Goal: Task Accomplishment & Management: Manage account settings

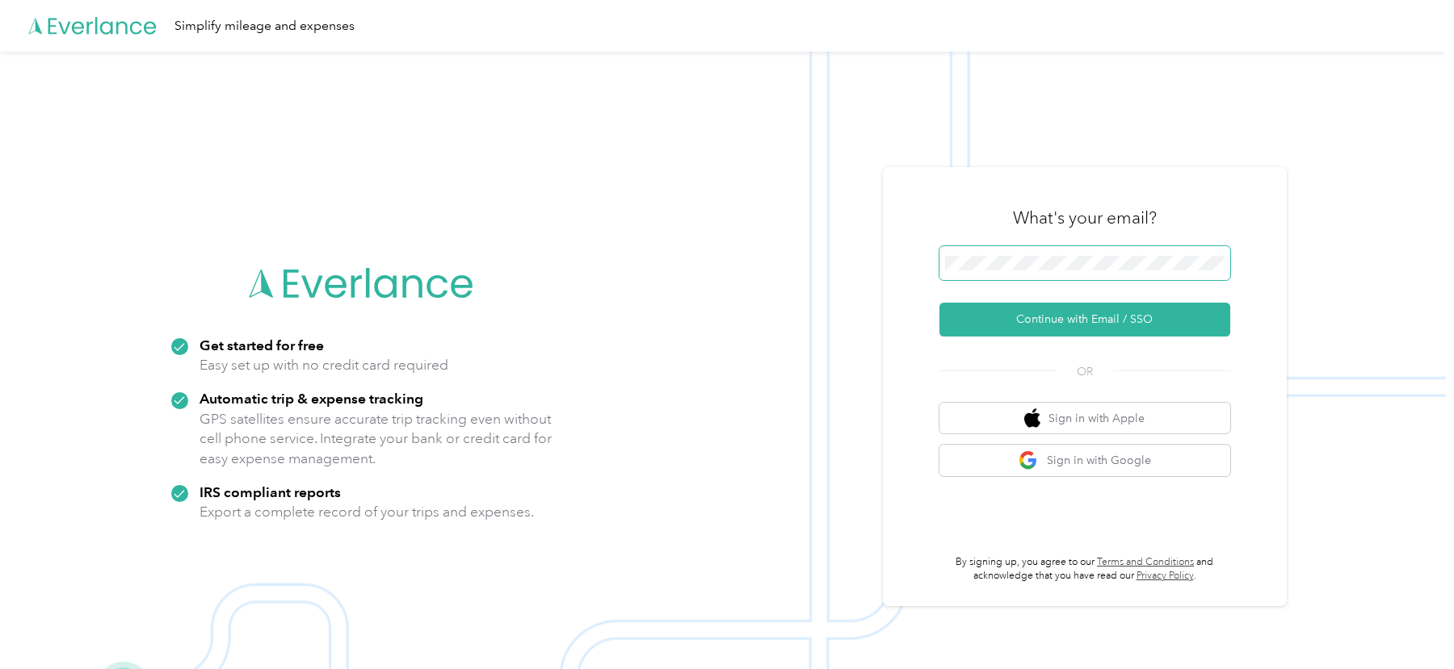
click at [939, 303] on button "Continue with Email / SSO" at bounding box center [1084, 320] width 291 height 34
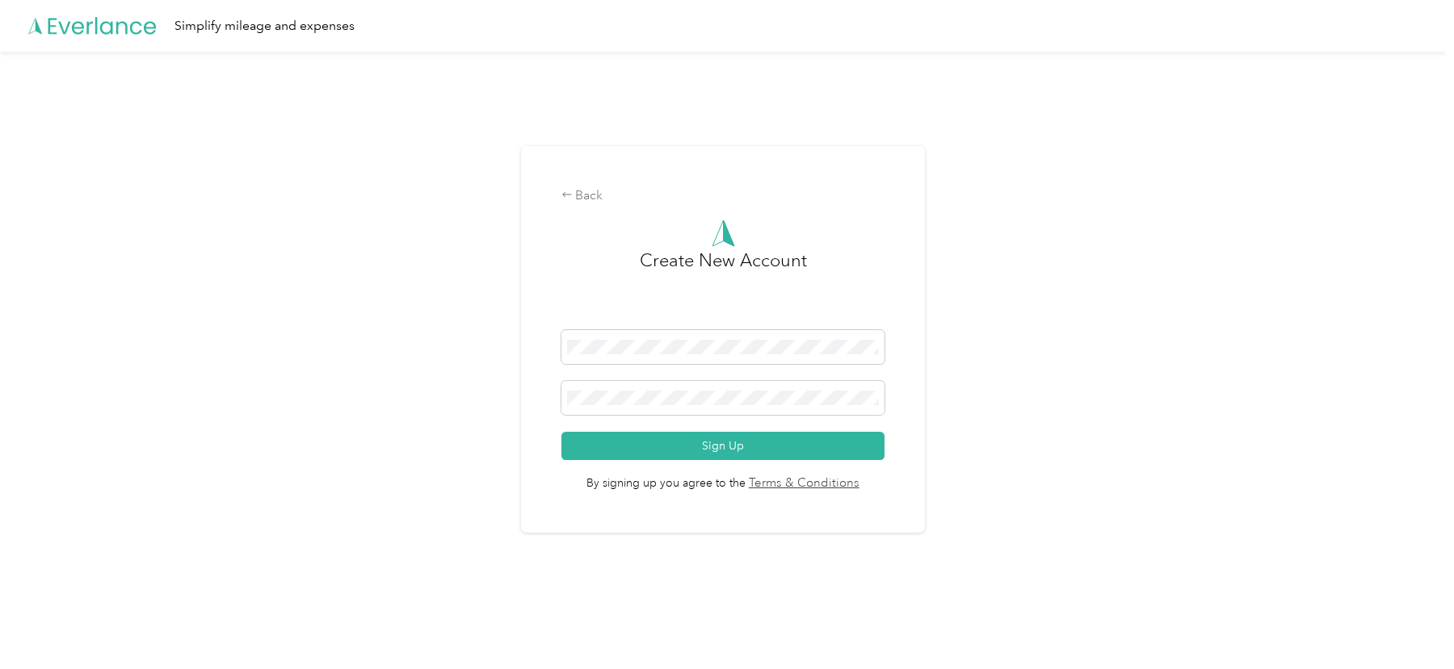
click at [582, 275] on div "Create New Account" at bounding box center [723, 288] width 324 height 83
click at [0, 641] on com-1password-button at bounding box center [0, 641] width 0 height 0
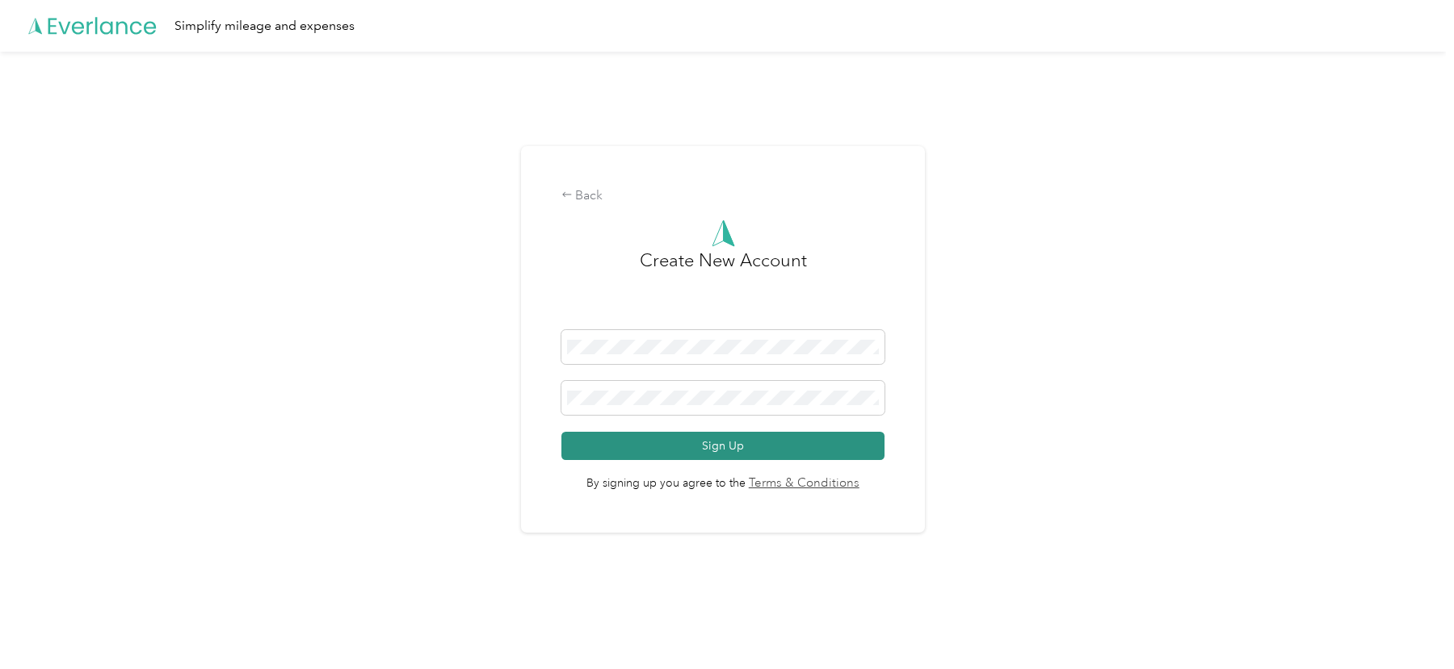
click at [786, 437] on button "Sign Up" at bounding box center [723, 446] width 324 height 28
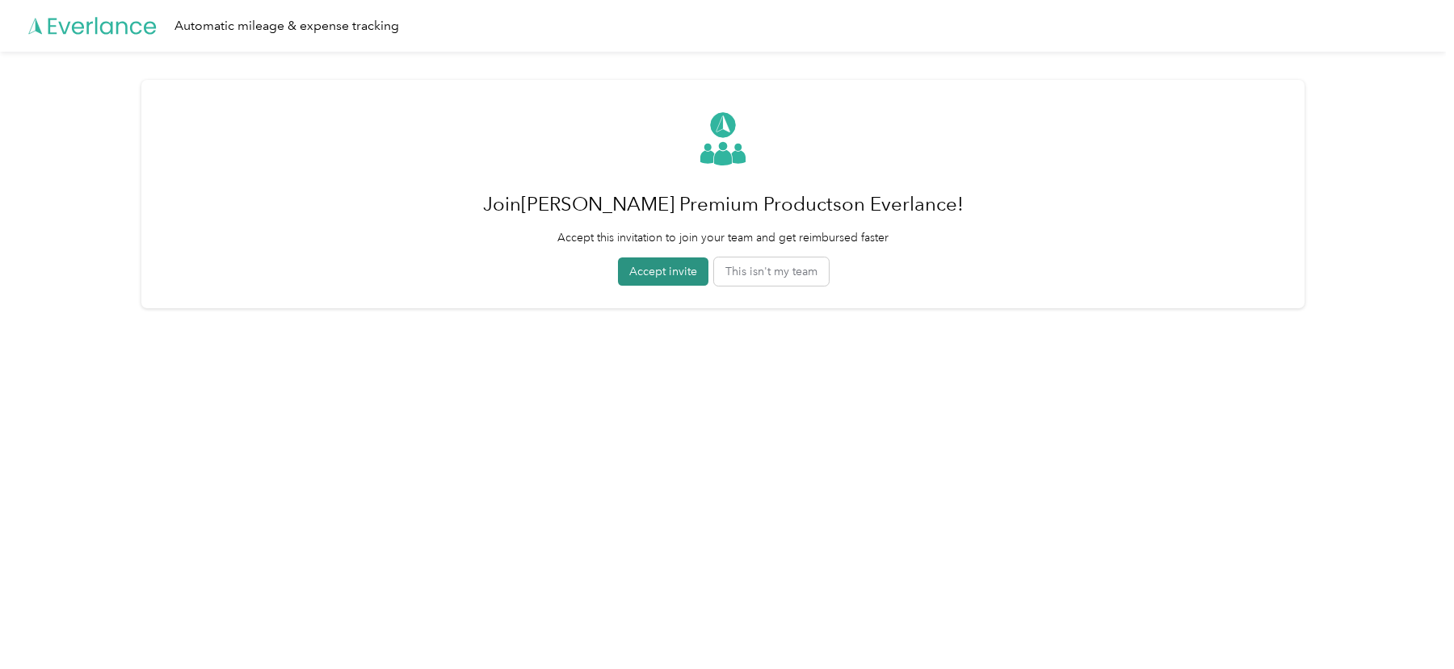
click at [682, 273] on button "Accept invite" at bounding box center [663, 272] width 90 height 28
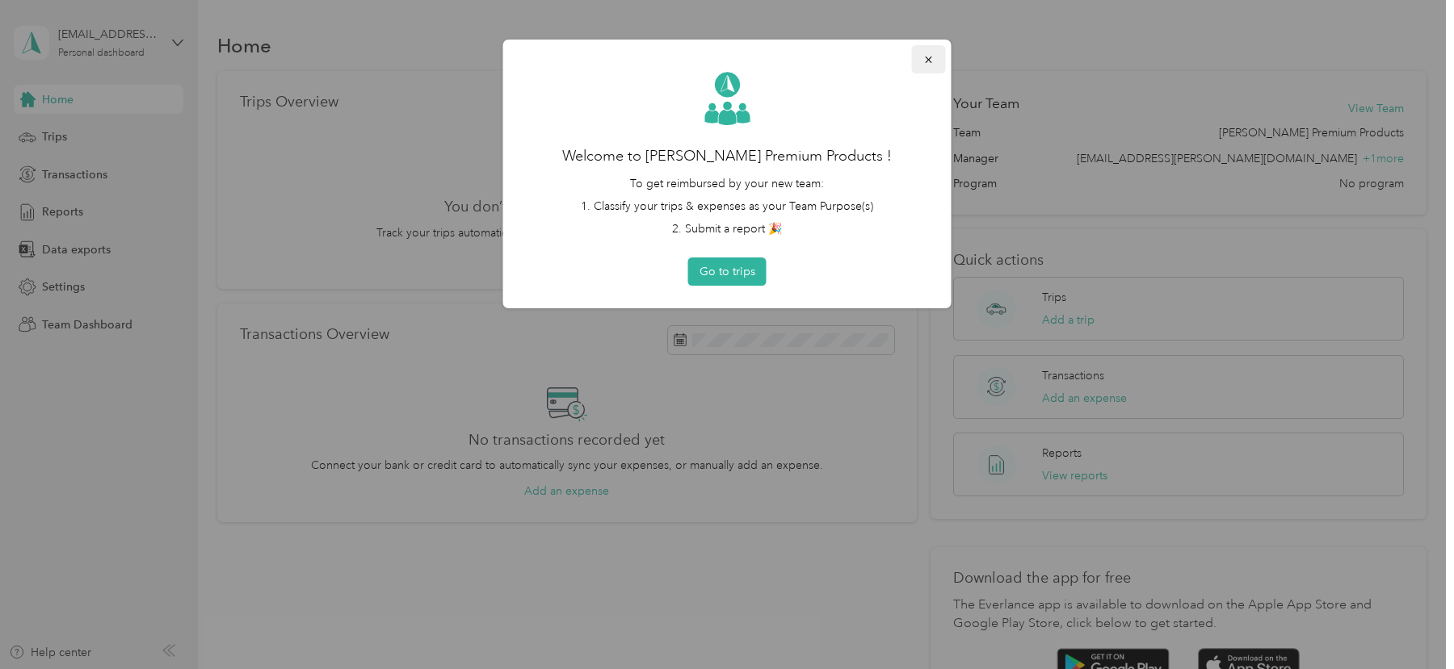
click at [921, 57] on button "button" at bounding box center [929, 59] width 34 height 28
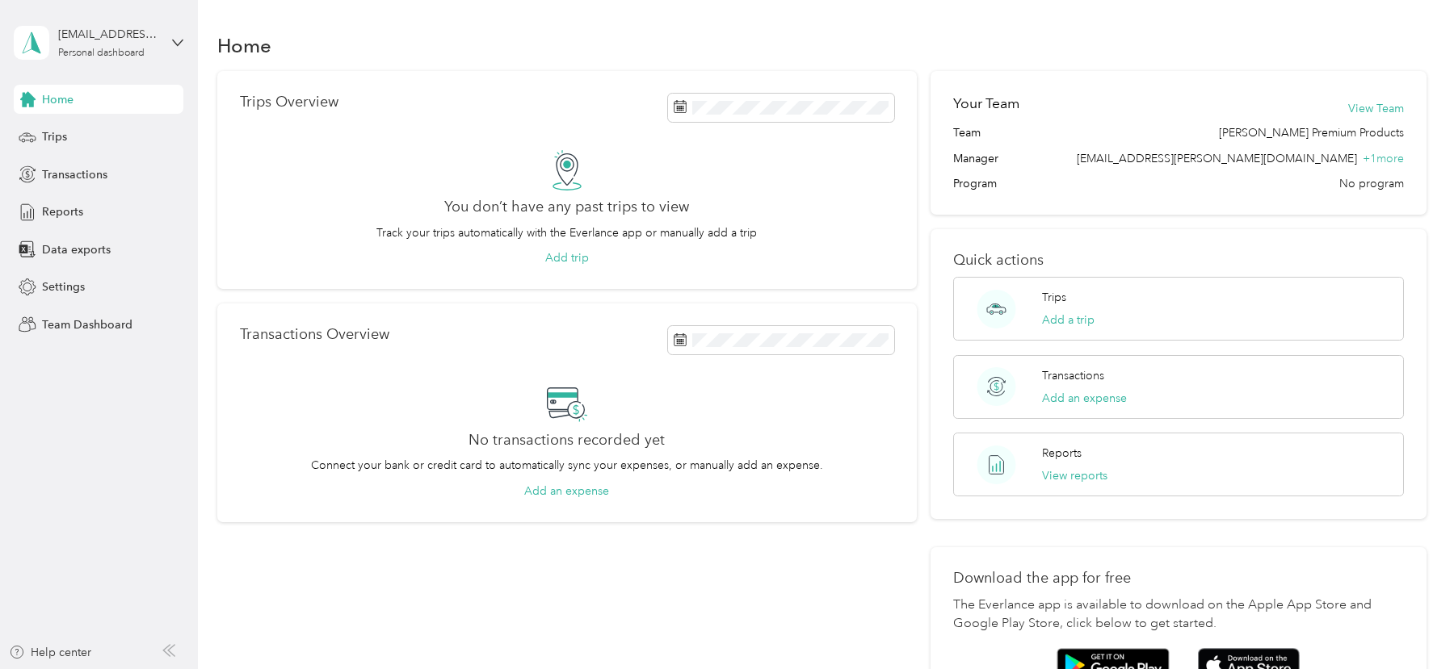
click at [139, 38] on div "success+standlee@everlance.com" at bounding box center [108, 34] width 101 height 17
click at [149, 130] on div "Team dashboard" at bounding box center [229, 133] width 409 height 28
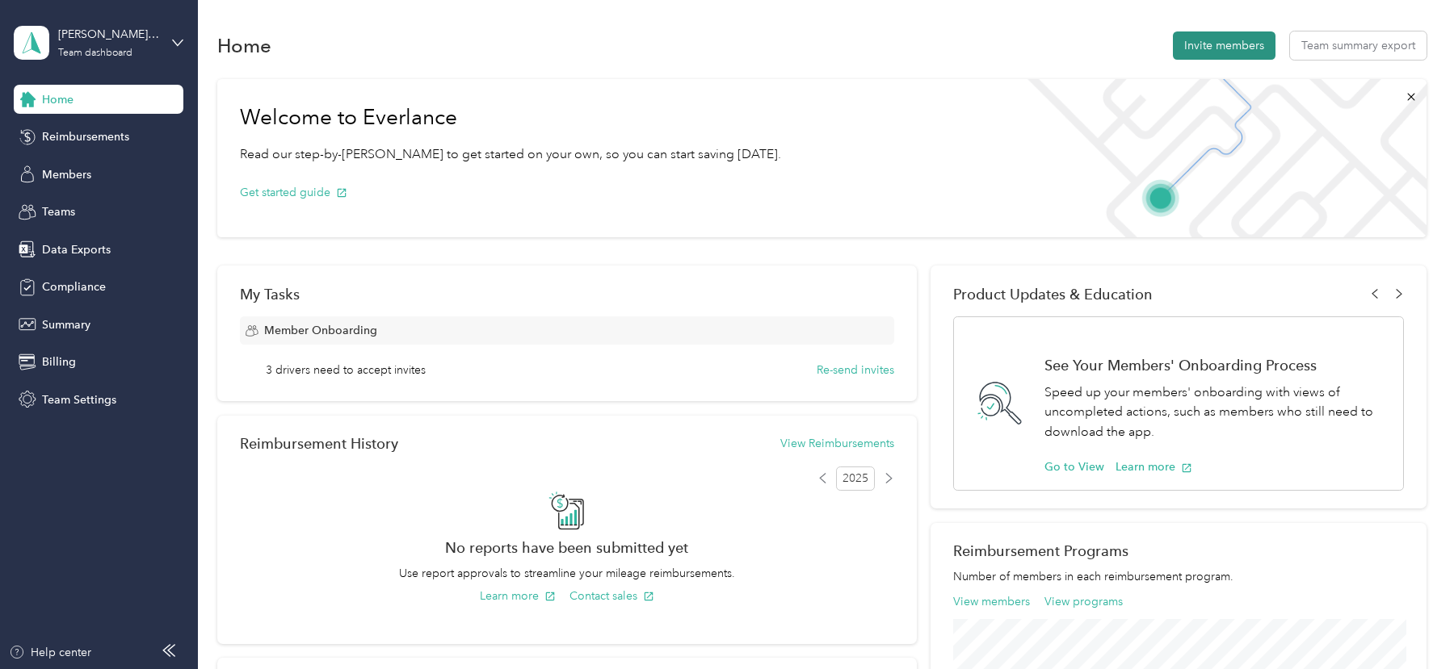
click at [1220, 40] on button "Invite members" at bounding box center [1224, 45] width 103 height 28
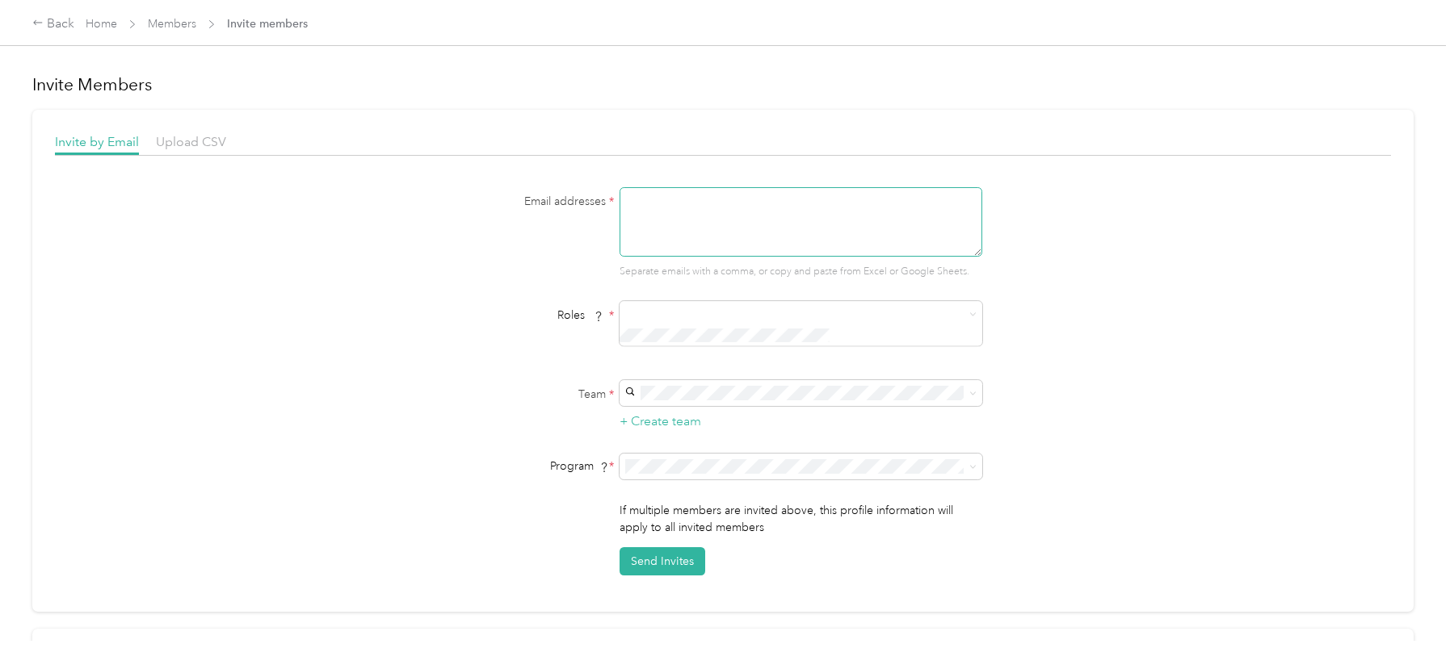
click at [765, 222] on textarea at bounding box center [800, 221] width 363 height 69
type textarea "favr1+standlee@everlance.com,favr2+standlee@everlance.com"
click at [679, 373] on span "Reviewer" at bounding box center [666, 374] width 40 height 15
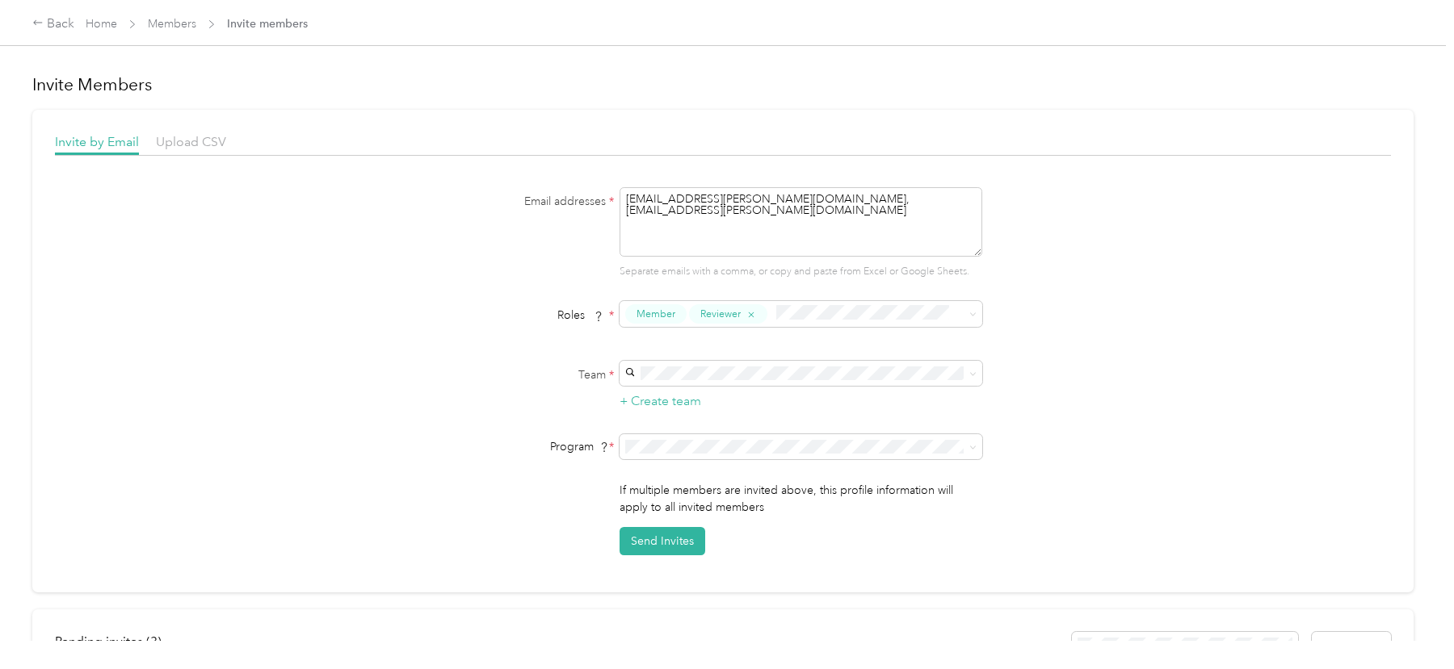
click at [680, 395] on span "[PERSON_NAME] Premium Products" at bounding box center [727, 401] width 185 height 14
click at [682, 455] on span at bounding box center [800, 447] width 363 height 26
click at [682, 552] on span "No program" at bounding box center [667, 559] width 65 height 14
click at [675, 539] on button "Send Invites" at bounding box center [662, 541] width 86 height 28
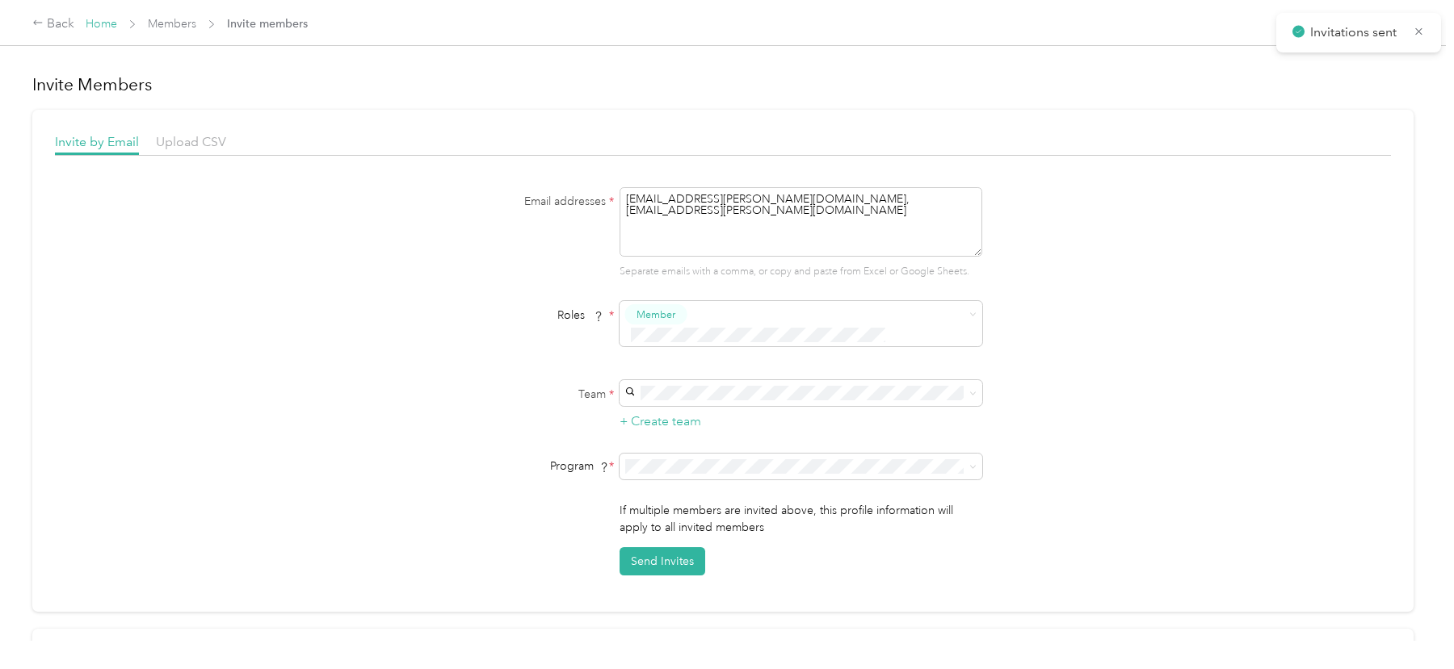
click at [108, 27] on link "Home" at bounding box center [101, 24] width 31 height 14
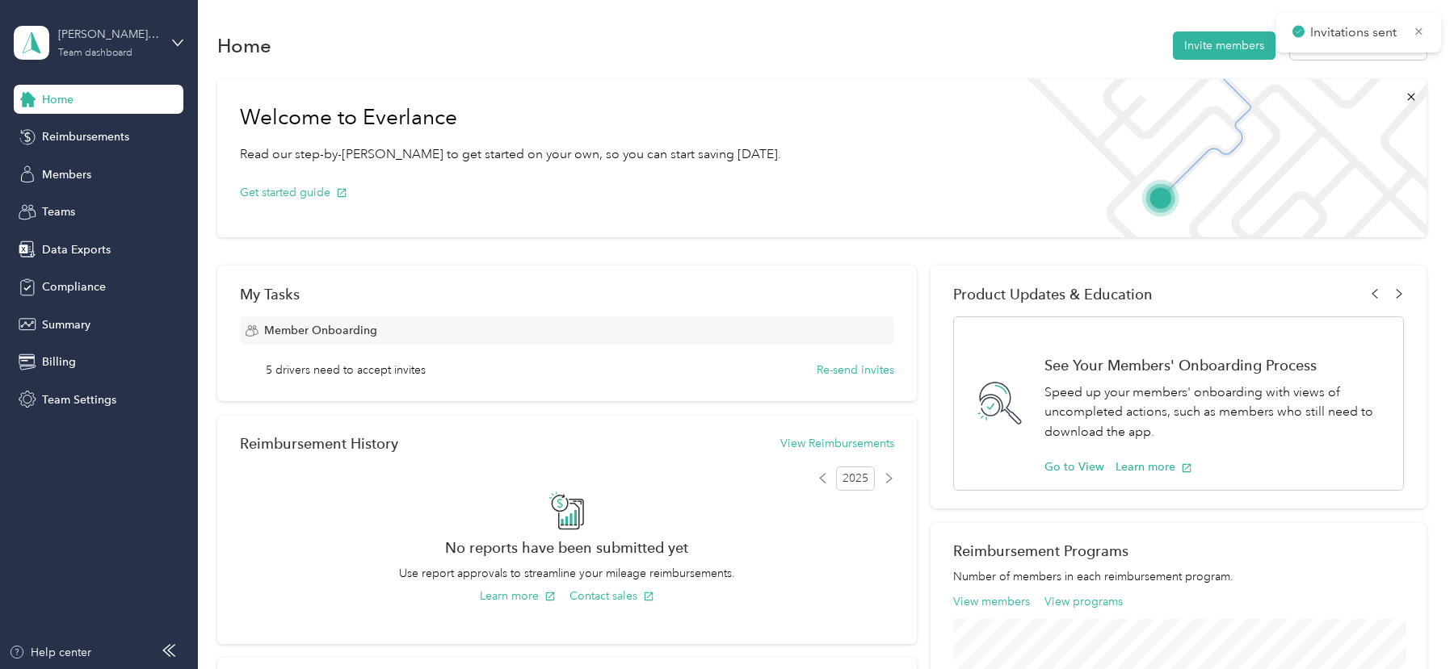
click at [131, 48] on div "Team dashboard" at bounding box center [95, 53] width 74 height 10
click at [98, 203] on div "Log out" at bounding box center [229, 206] width 409 height 28
